Goal: Contribute content

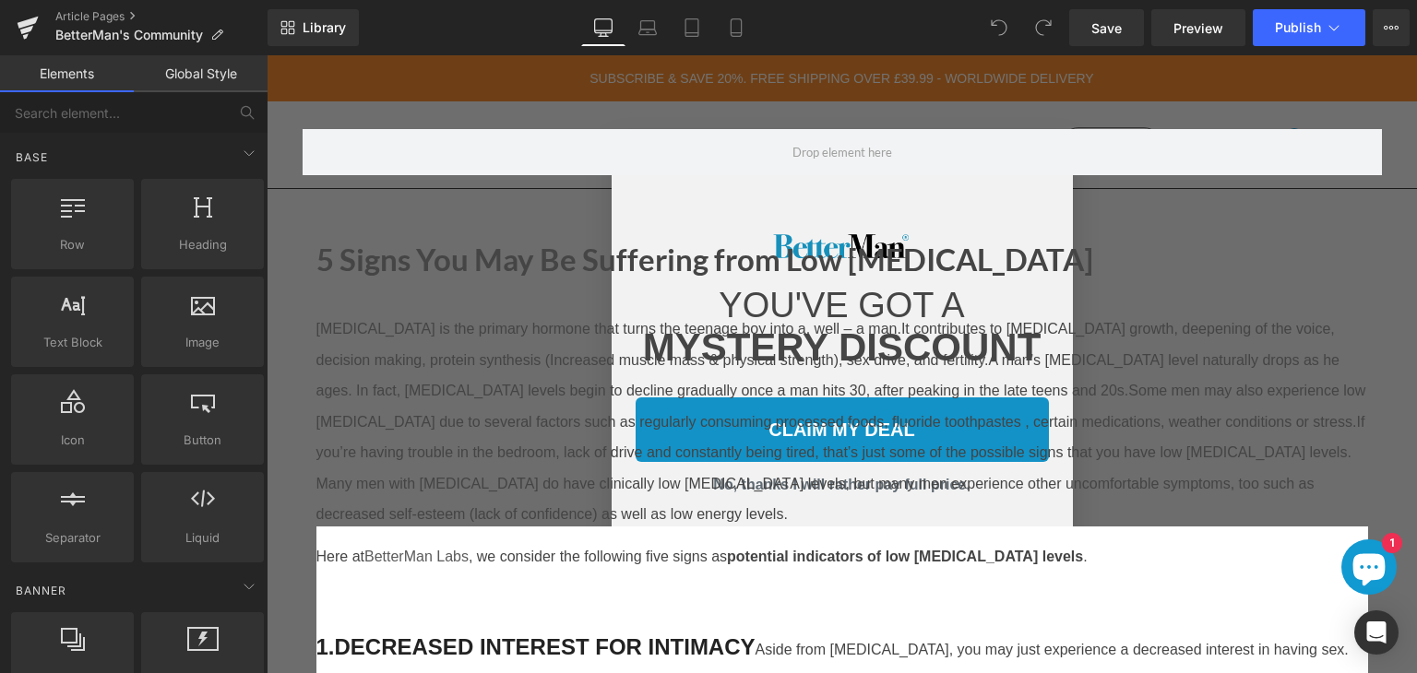
scroll to position [2942, 0]
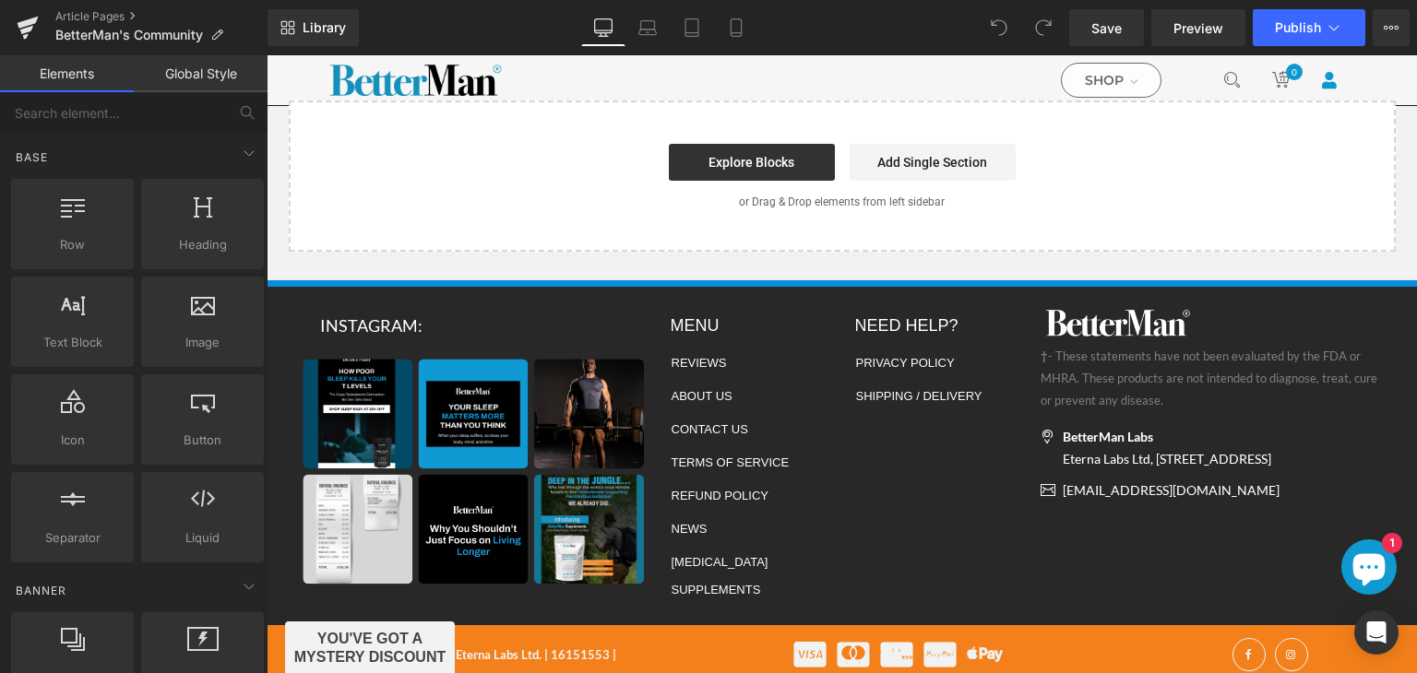
click at [1267, 303] on div "Close dialog YOU'VE GOT A MYSTERY DISCOUNT CLAIM MY DEAL No, thanks I will rath…" at bounding box center [842, 364] width 1150 height 618
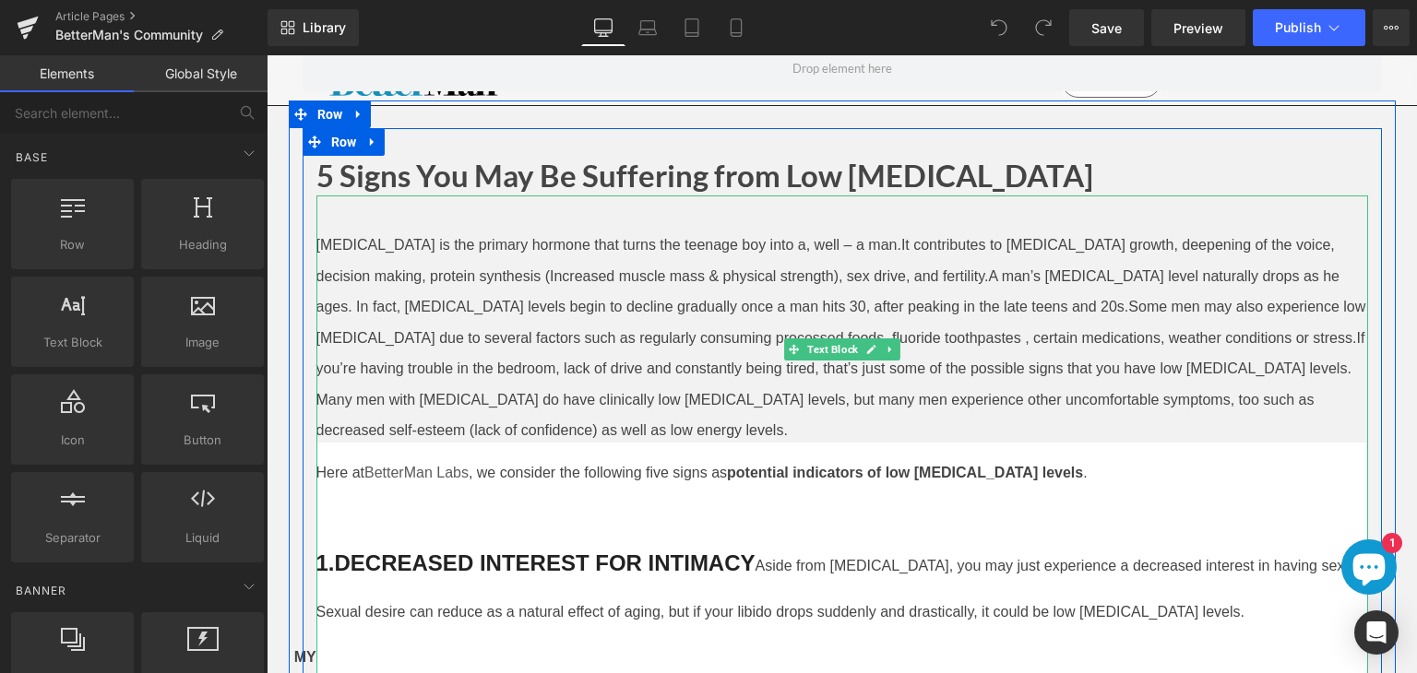
scroll to position [83, 0]
click at [534, 397] on span "If you’re having trouble in the bedroom, lack of drive and constantly being tir…" at bounding box center [842, 385] width 1052 height 109
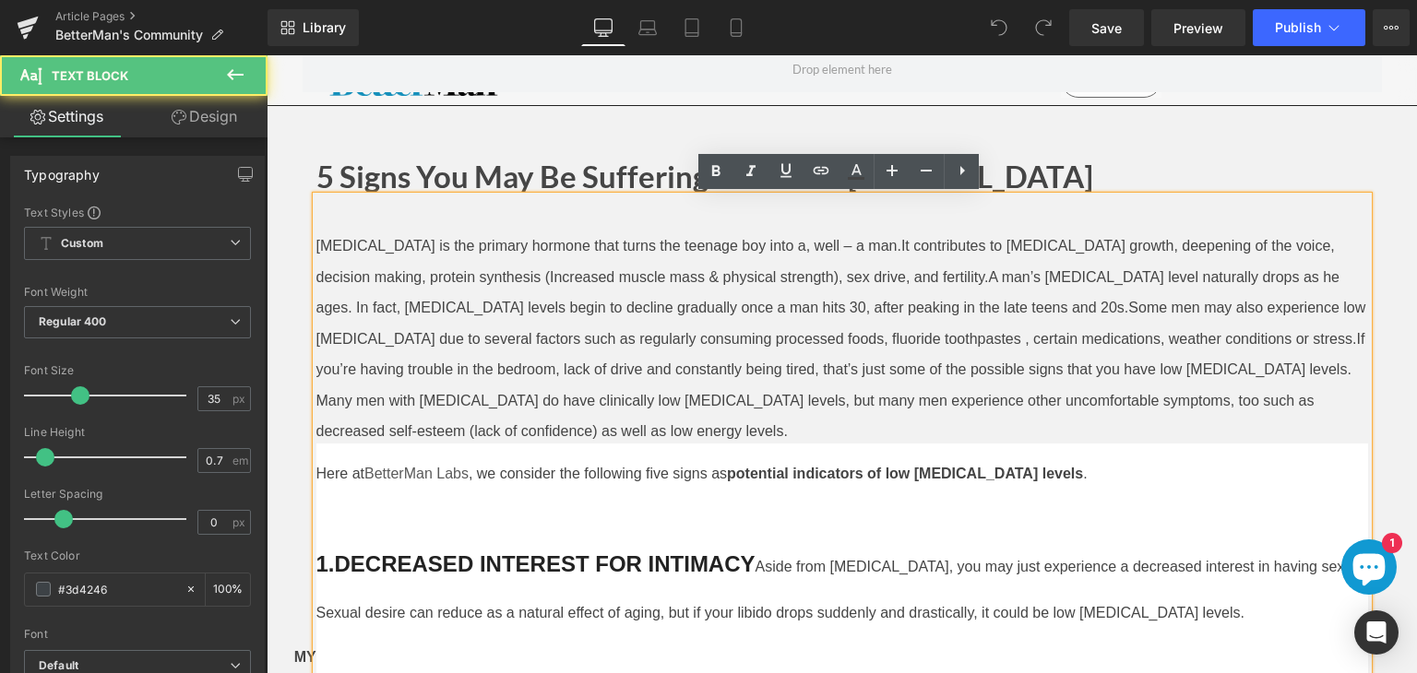
click at [549, 395] on span "If you’re having trouble in the bedroom, lack of drive and constantly being tir…" at bounding box center [842, 385] width 1052 height 109
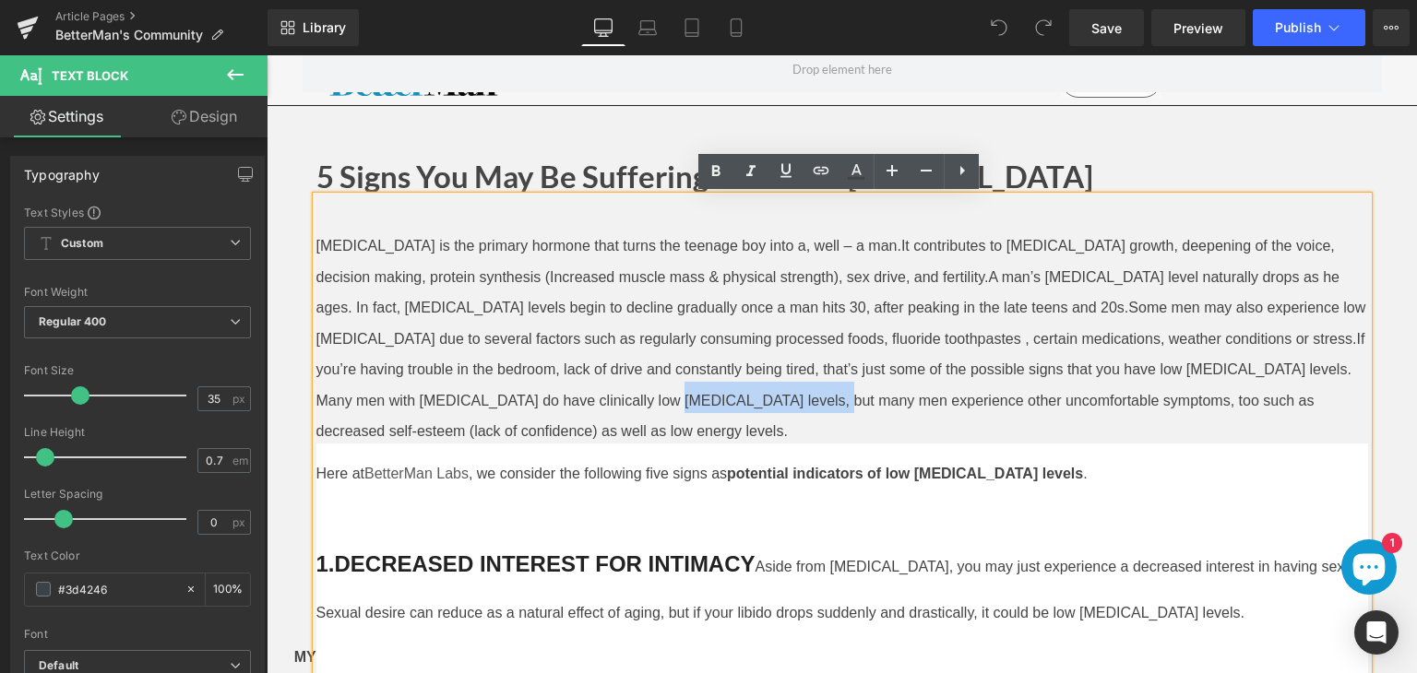
drag, startPoint x: 575, startPoint y: 395, endPoint x: 427, endPoint y: 399, distance: 148.5
click at [427, 399] on undefined "If you’re having trouble in the bedroom, lack of drive and constantly being tir…" at bounding box center [842, 378] width 1052 height 132
click at [822, 171] on icon at bounding box center [821, 171] width 22 height 22
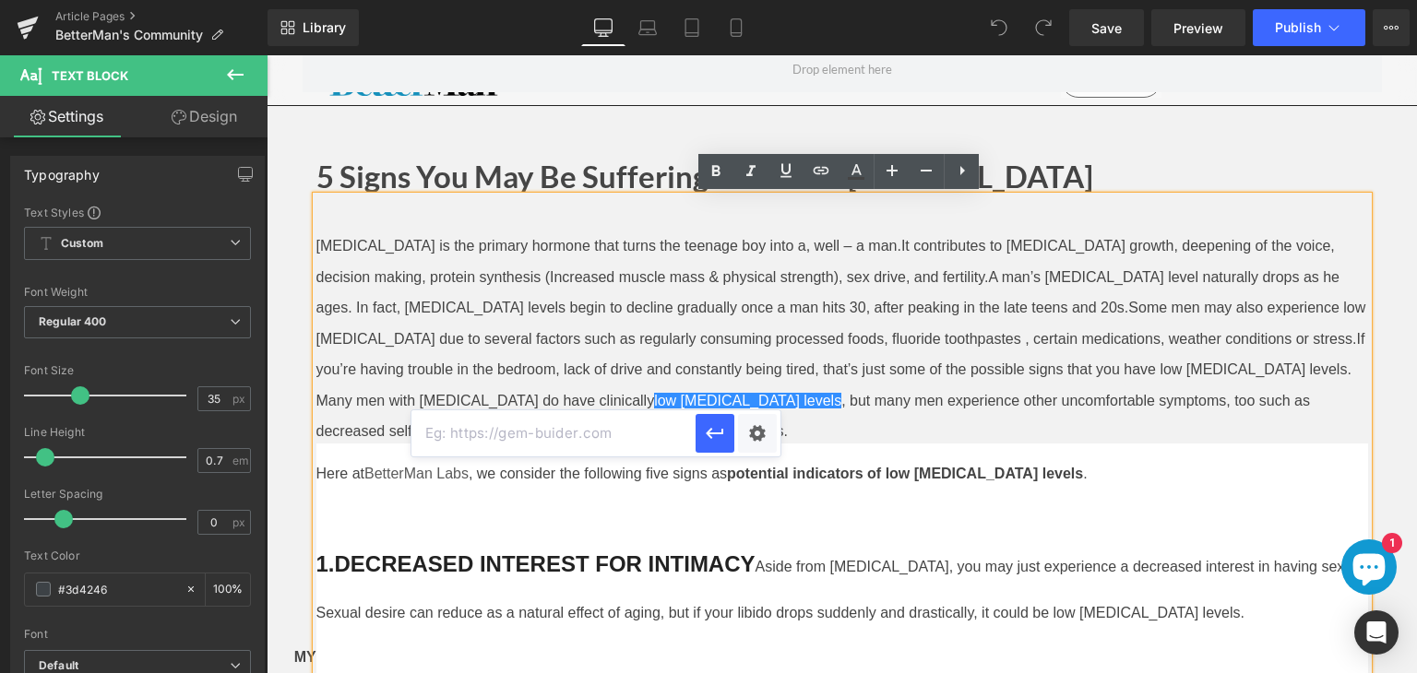
click at [568, 433] on input "text" at bounding box center [553, 433] width 284 height 46
paste input "[URL][DOMAIN_NAME][MEDICAL_DATA]"
type input "[URL][DOMAIN_NAME][MEDICAL_DATA]"
click at [705, 436] on icon "button" at bounding box center [715, 433] width 22 height 22
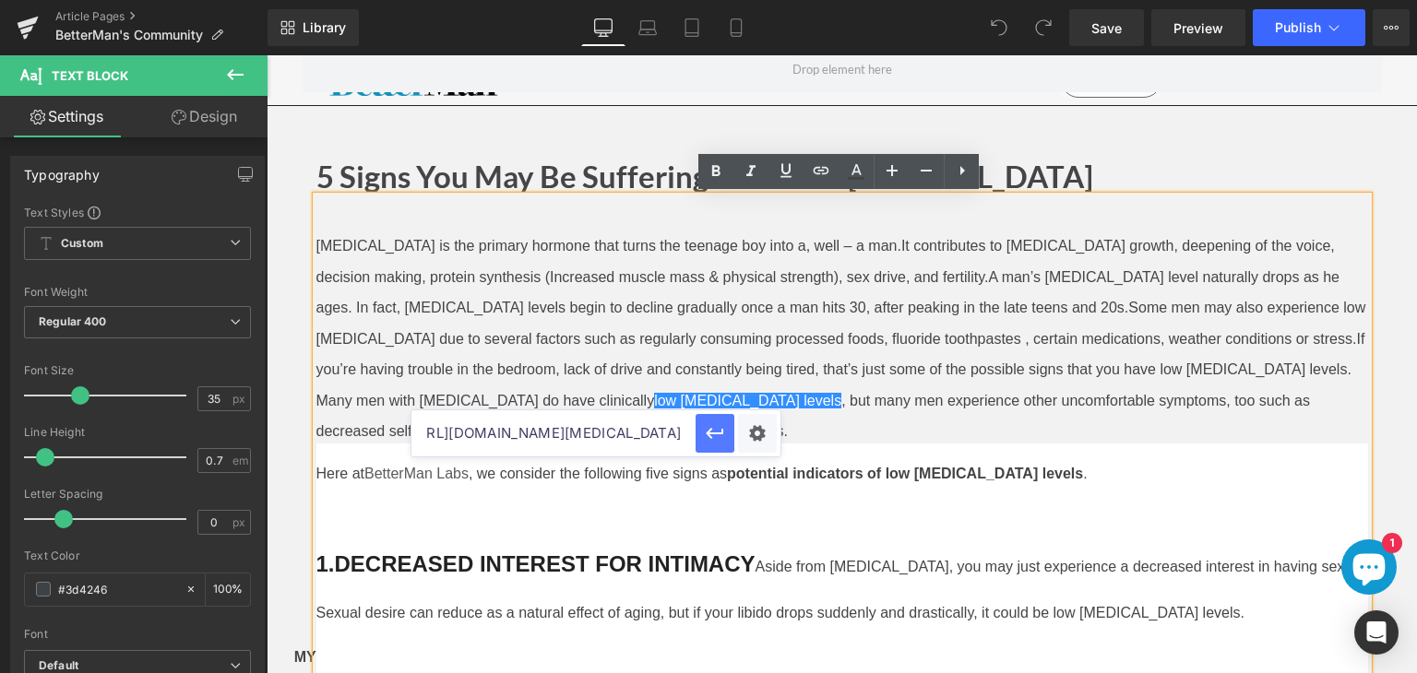
scroll to position [0, 0]
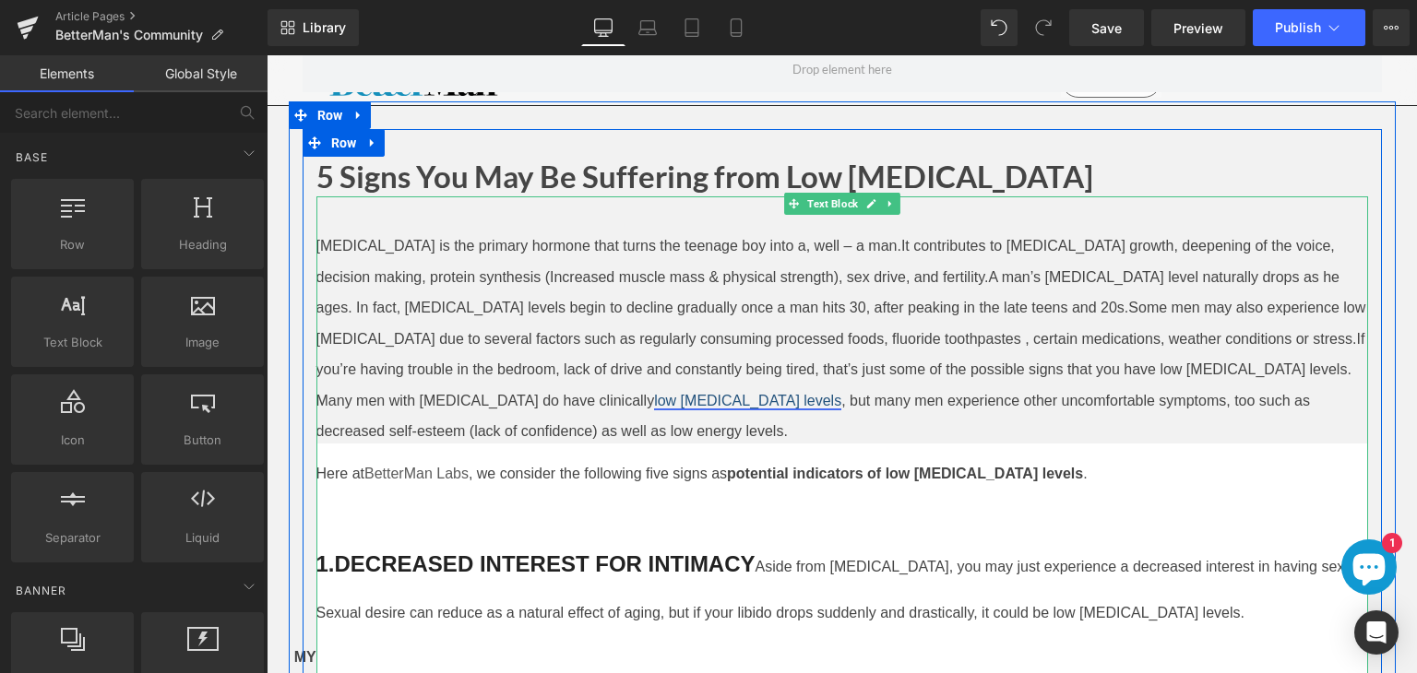
click at [654, 393] on link "low [MEDICAL_DATA] levels" at bounding box center [747, 401] width 187 height 16
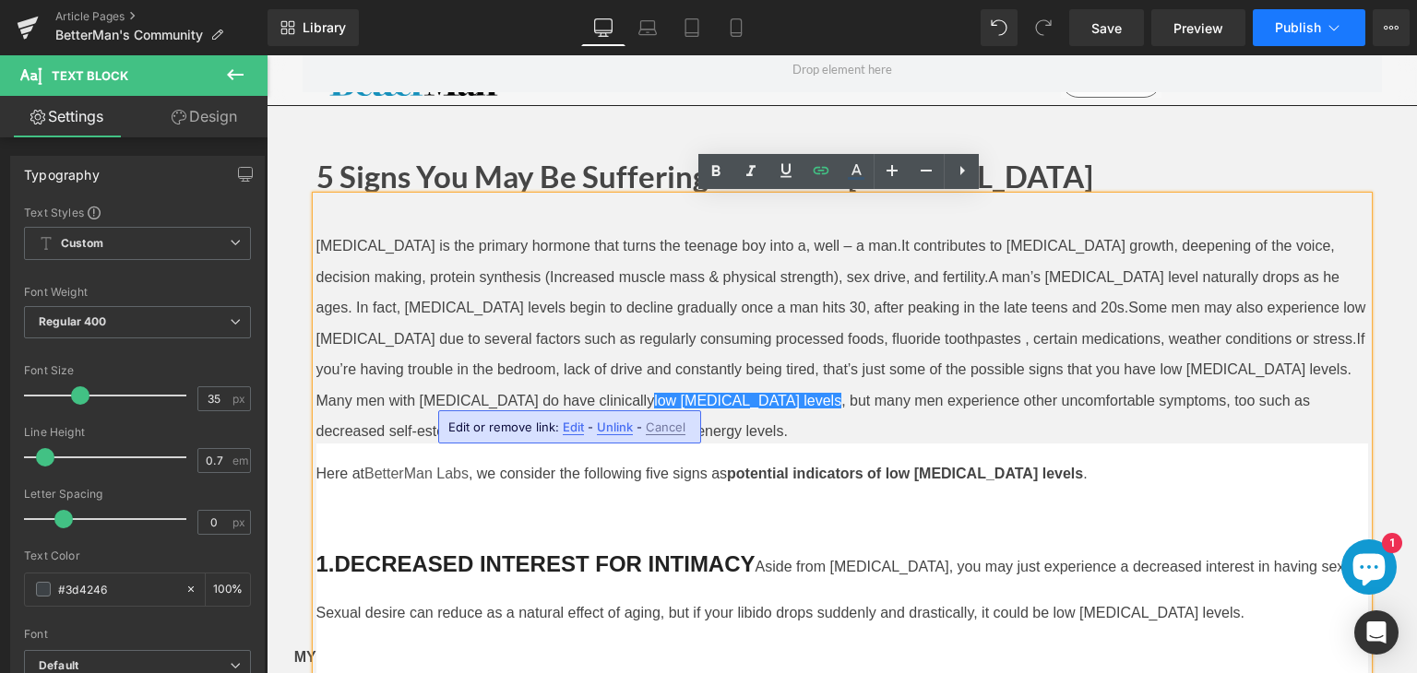
click at [1301, 24] on span "Publish" at bounding box center [1297, 27] width 46 height 15
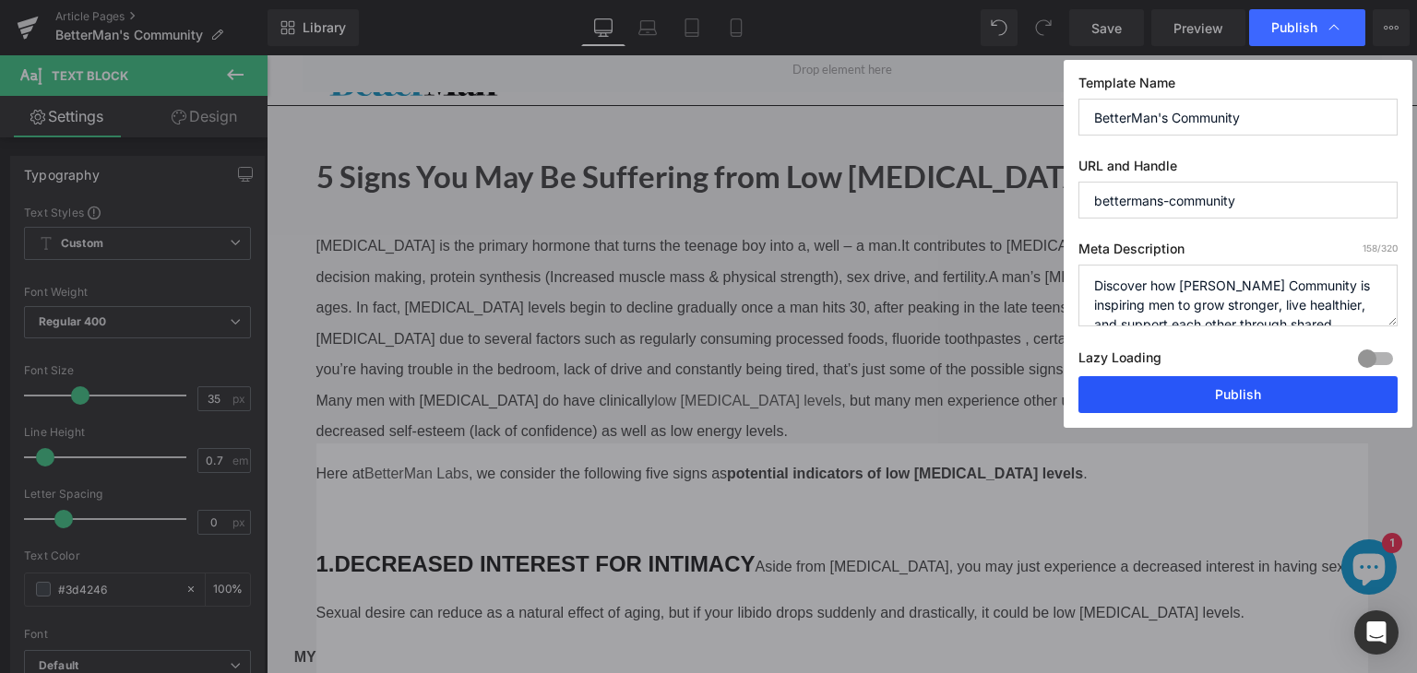
click at [1278, 388] on button "Publish" at bounding box center [1237, 394] width 319 height 37
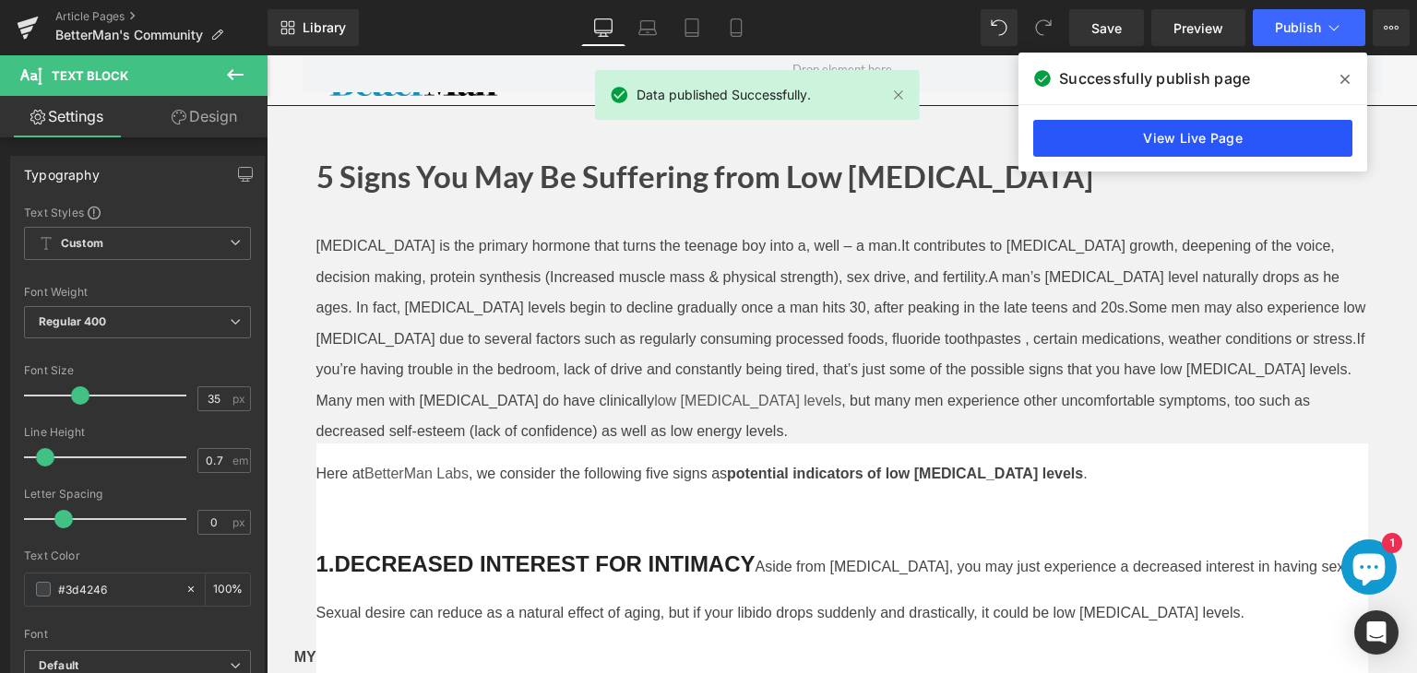
click at [1140, 139] on link "View Live Page" at bounding box center [1192, 138] width 319 height 37
